Goal: Obtain resource: Download file/media

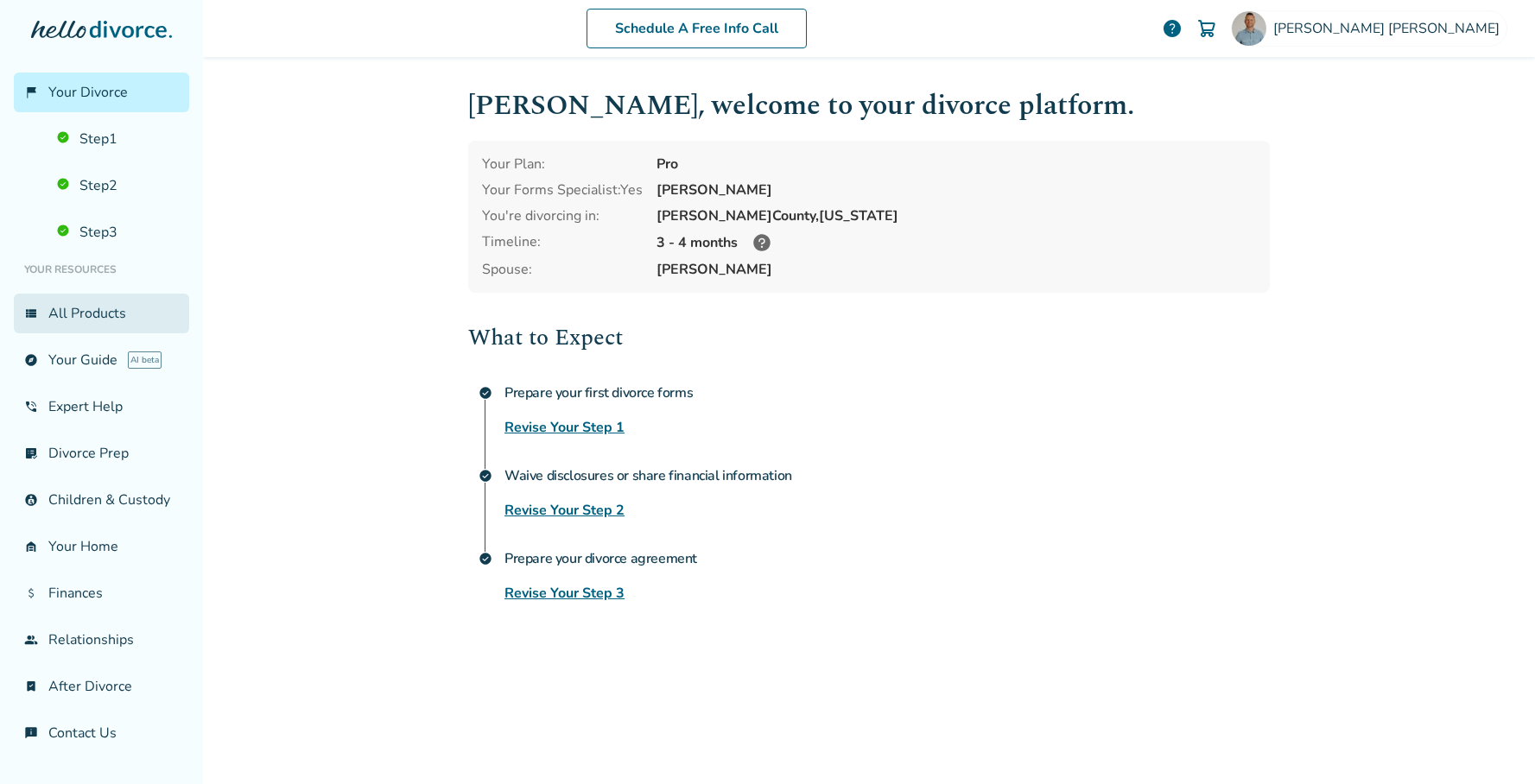
click at [81, 320] on link "view_list All Products" at bounding box center [101, 313] width 175 height 40
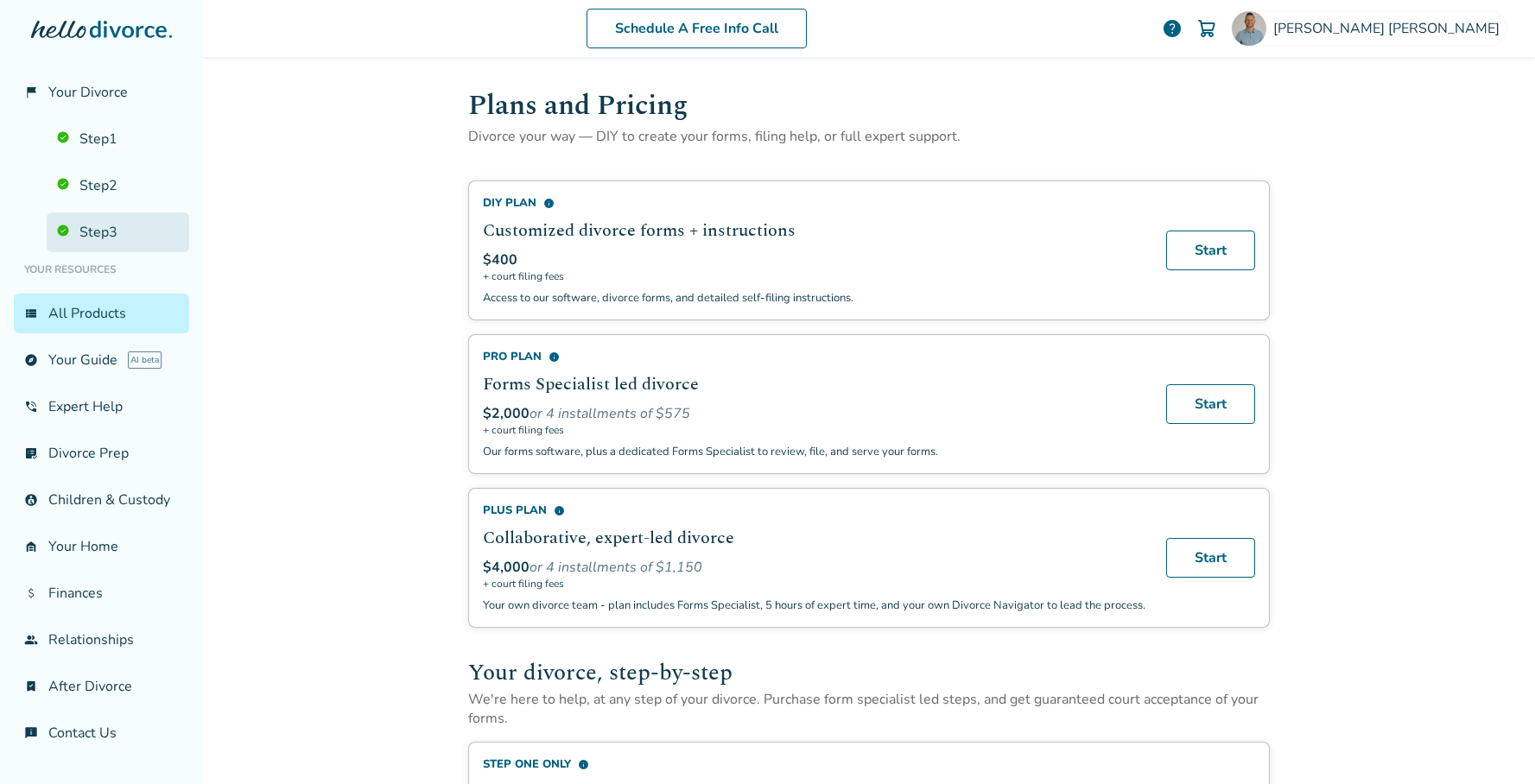
click at [112, 225] on link "Step 3" at bounding box center [118, 232] width 143 height 40
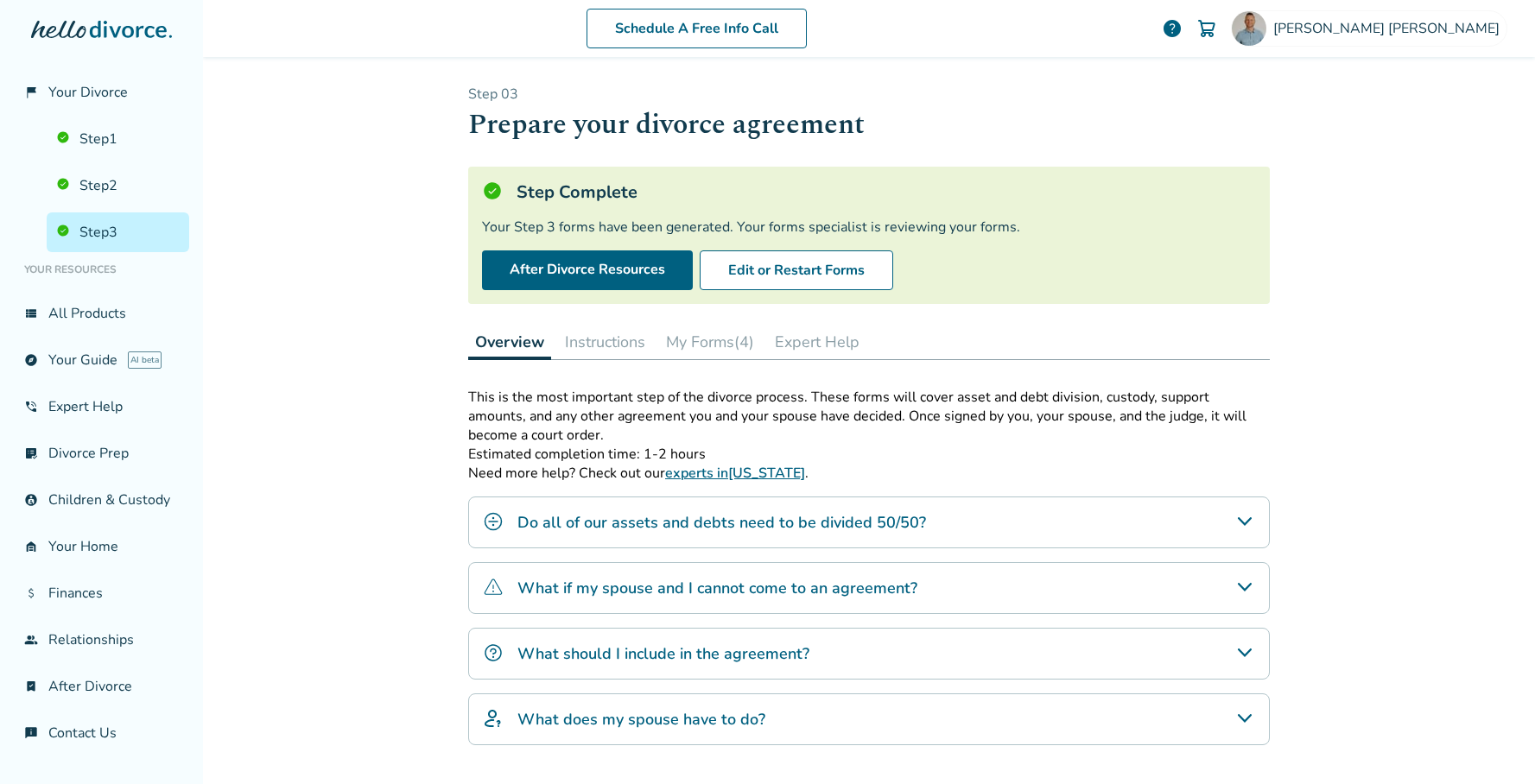
click at [731, 348] on button "My Forms (4)" at bounding box center [709, 342] width 102 height 35
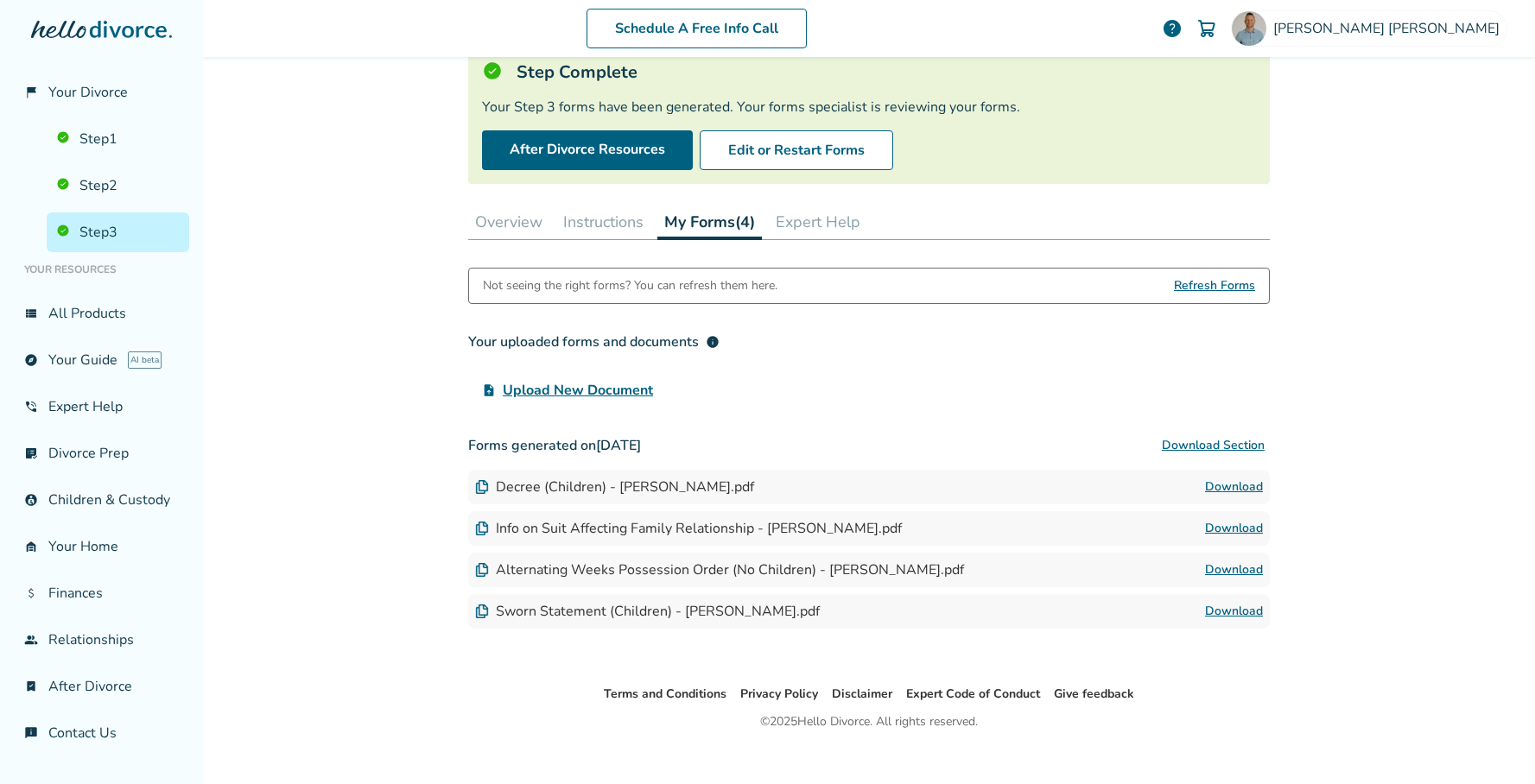
scroll to position [121, 0]
click at [1232, 485] on link "Download" at bounding box center [1233, 485] width 57 height 20
